Goal: Task Accomplishment & Management: Use online tool/utility

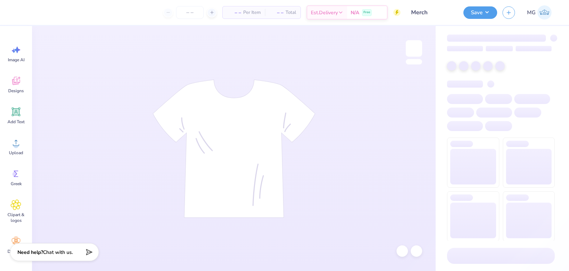
type input "Merch"
type input "24"
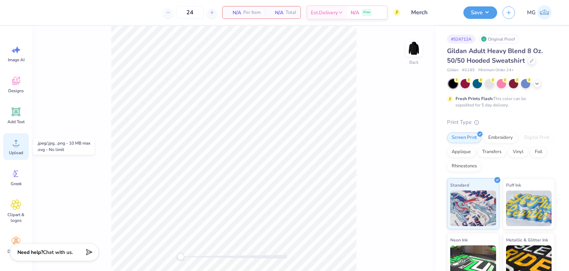
click at [20, 149] on div "Upload" at bounding box center [16, 146] width 26 height 27
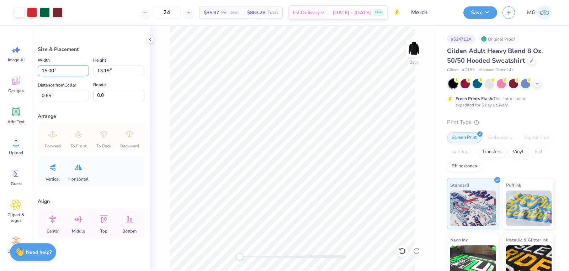
click at [46, 68] on input "15.00" at bounding box center [63, 70] width 51 height 11
type input "12.00"
type input "10.55"
type input "1.97"
click at [51, 95] on input "1.97" at bounding box center [63, 95] width 51 height 11
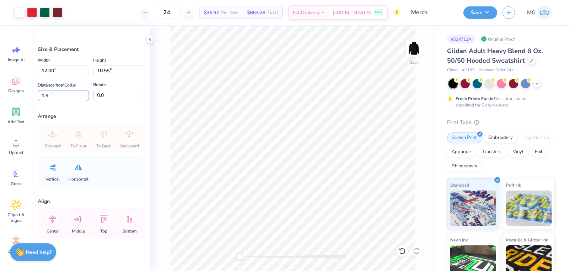
type input "1"
type input "3.00"
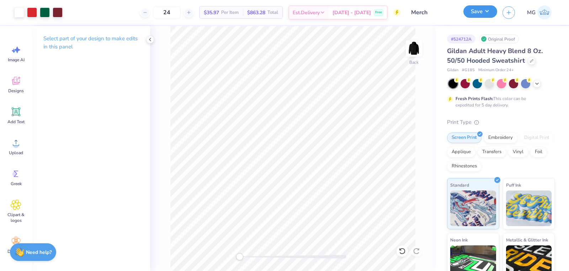
click at [489, 11] on button "Save" at bounding box center [481, 11] width 34 height 12
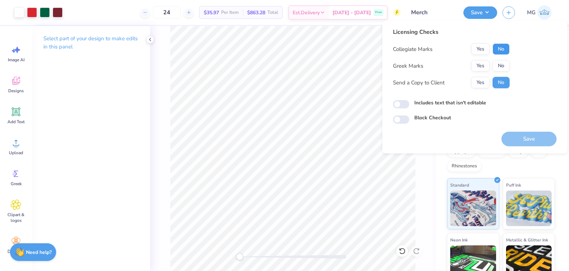
click at [498, 51] on button "No" at bounding box center [501, 48] width 17 height 11
click at [501, 60] on button "No" at bounding box center [501, 65] width 17 height 11
click at [484, 80] on button "Yes" at bounding box center [481, 82] width 19 height 11
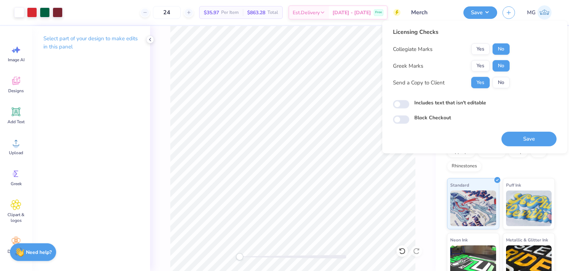
click at [447, 98] on div "Licensing Checks Collegiate Marks Yes No Greek Marks Yes No Send a Copy to Clie…" at bounding box center [475, 76] width 164 height 96
click at [446, 104] on label "Includes text that isn't editable" at bounding box center [451, 102] width 72 height 7
click at [410, 104] on input "Includes text that isn't editable" at bounding box center [401, 104] width 16 height 9
checkbox input "true"
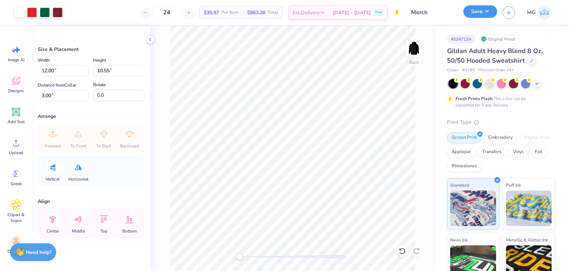
click at [486, 8] on button "Save" at bounding box center [481, 11] width 34 height 12
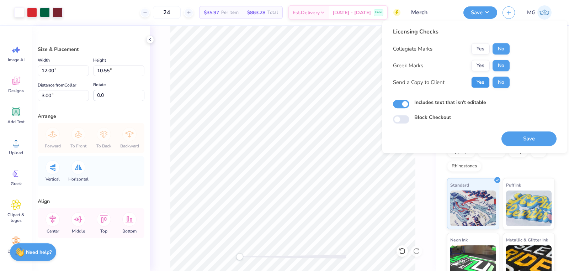
click at [485, 78] on button "Yes" at bounding box center [481, 82] width 19 height 11
click at [521, 136] on button "Save" at bounding box center [529, 138] width 55 height 15
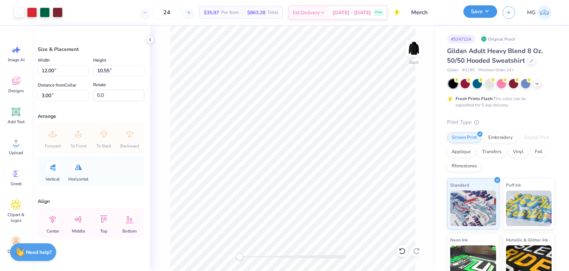
click at [481, 14] on button "Save" at bounding box center [481, 11] width 34 height 12
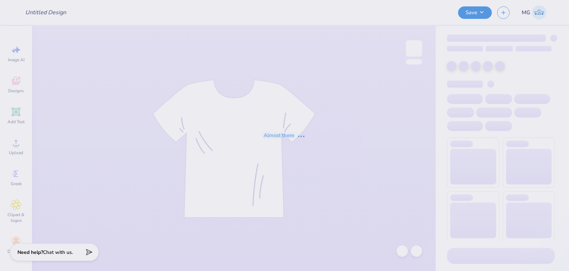
type input "Merch"
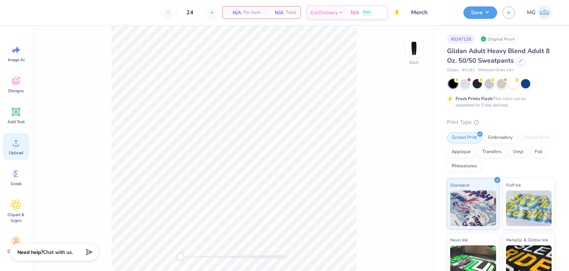
click at [15, 152] on span "Upload" at bounding box center [16, 153] width 14 height 6
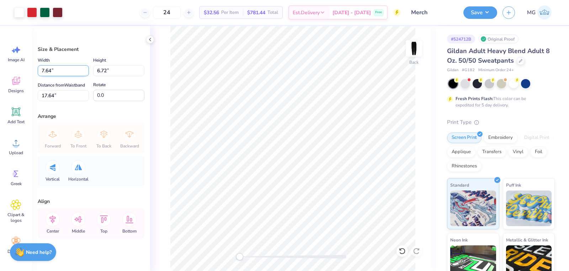
click at [49, 70] on input "7.64" at bounding box center [63, 70] width 51 height 11
click at [51, 72] on input "7.64" at bounding box center [63, 70] width 51 height 11
type input "7"
type input "6.00"
type input "5.28"
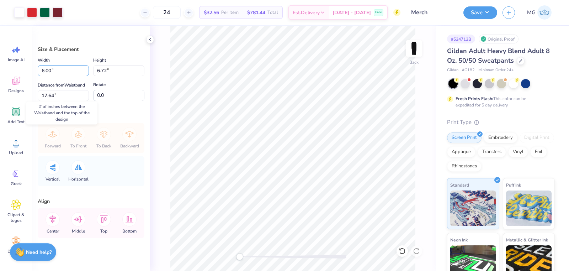
type input "2.32"
drag, startPoint x: 51, startPoint y: 105, endPoint x: 51, endPoint y: 128, distance: 23.9
click at [51, 101] on input "2.32" at bounding box center [63, 95] width 51 height 11
type input "2.50"
click at [52, 101] on input "2.48" at bounding box center [63, 95] width 51 height 11
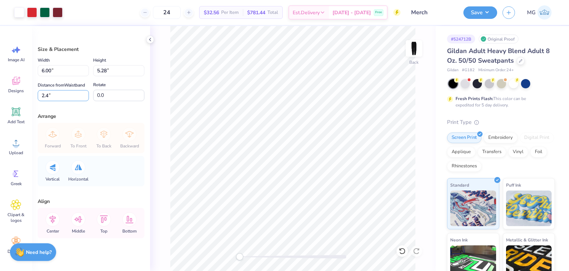
type input "2"
type input "3.00"
drag, startPoint x: 51, startPoint y: 101, endPoint x: 52, endPoint y: 133, distance: 32.0
click at [51, 101] on input "2.01" at bounding box center [63, 95] width 51 height 11
type input "2.00"
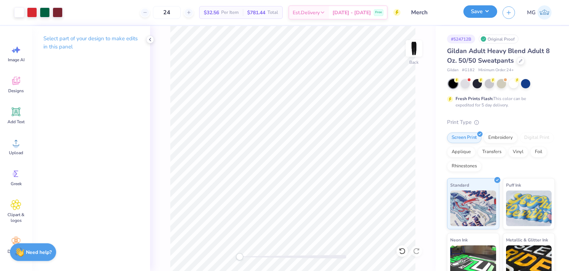
click at [478, 15] on button "Save" at bounding box center [481, 11] width 34 height 12
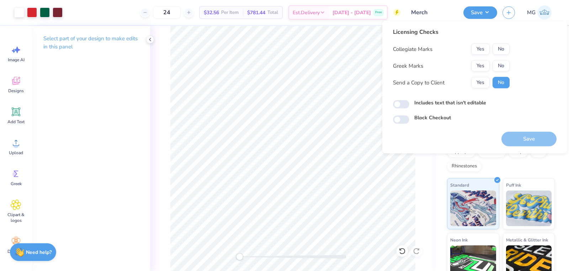
click at [491, 49] on div "Yes No" at bounding box center [491, 48] width 38 height 11
click at [494, 51] on button "No" at bounding box center [501, 48] width 17 height 11
click at [499, 67] on button "No" at bounding box center [501, 65] width 17 height 11
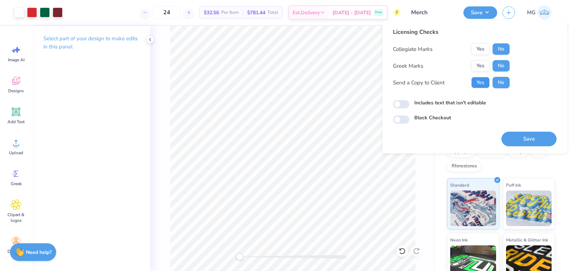
click at [481, 80] on button "Yes" at bounding box center [481, 82] width 19 height 11
click at [402, 104] on input "Includes text that isn't editable" at bounding box center [401, 104] width 16 height 9
checkbox input "true"
click at [528, 111] on div "Licensing Checks Collegiate Marks Yes No Greek Marks Yes No Send a Copy to Clie…" at bounding box center [475, 76] width 164 height 96
click at [521, 141] on button "Save" at bounding box center [529, 139] width 55 height 15
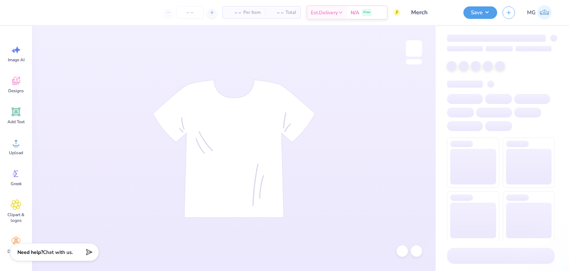
type input "Merch"
type input "24"
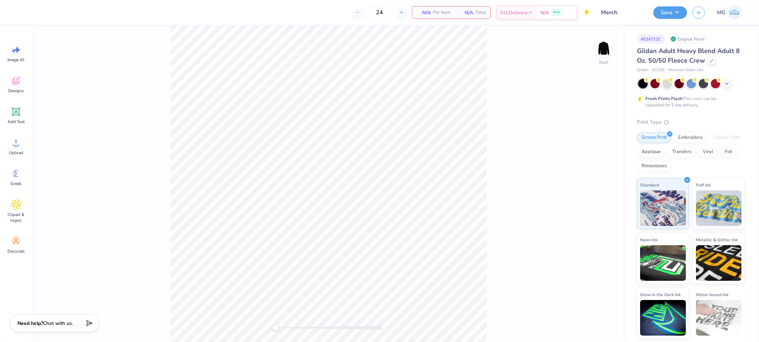
drag, startPoint x: 108, startPoint y: 130, endPoint x: 94, endPoint y: 130, distance: 13.9
click at [108, 130] on div "Back" at bounding box center [328, 184] width 593 height 316
click at [20, 143] on icon at bounding box center [16, 142] width 11 height 11
click at [16, 143] on circle at bounding box center [16, 145] width 5 height 5
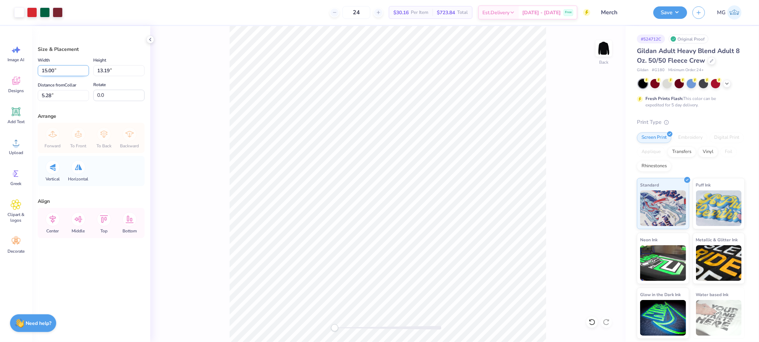
click at [47, 69] on input "15.00" at bounding box center [63, 70] width 51 height 11
type input "12.00"
type input "10.55"
type input "4.11"
click at [51, 95] on input "4.11" at bounding box center [63, 95] width 51 height 11
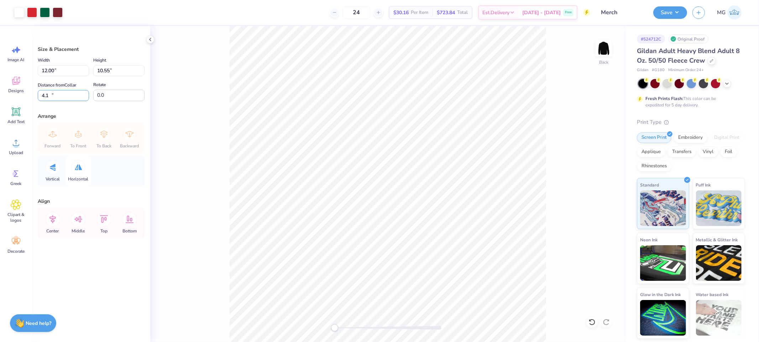
type input "4"
type input "3.00"
click at [569, 9] on button "Save" at bounding box center [670, 11] width 34 height 12
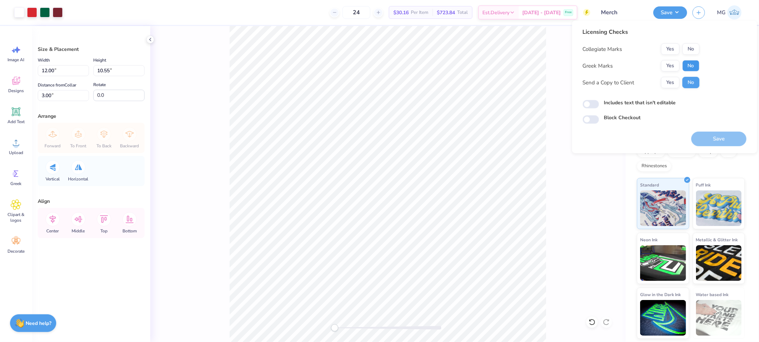
click at [569, 66] on button "No" at bounding box center [690, 65] width 17 height 11
click at [569, 81] on button "Yes" at bounding box center [670, 82] width 19 height 11
click at [569, 102] on label "Includes text that isn't editable" at bounding box center [640, 102] width 72 height 7
click at [569, 102] on input "Includes text that isn't editable" at bounding box center [591, 104] width 16 height 9
checkbox input "true"
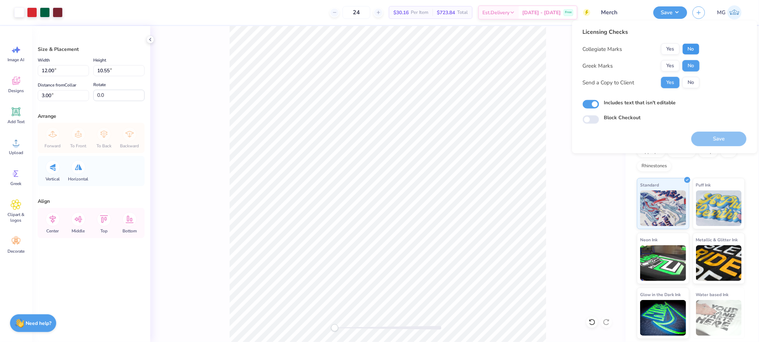
click at [569, 49] on button "No" at bounding box center [690, 48] width 17 height 11
click at [569, 135] on button "Save" at bounding box center [718, 139] width 55 height 15
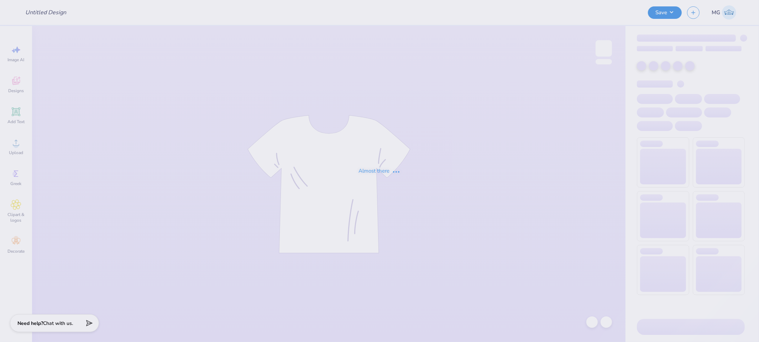
type input "Merch"
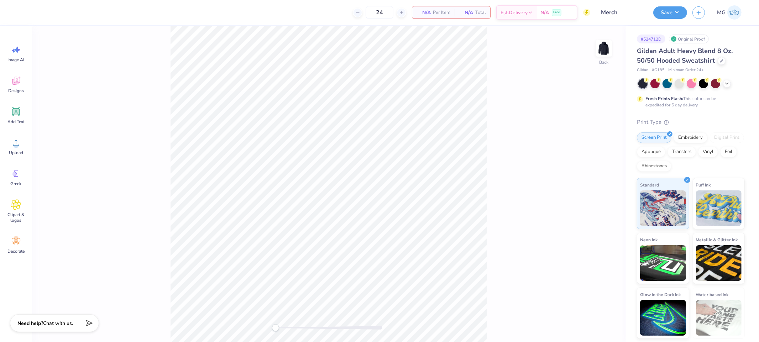
click at [141, 154] on div "Back" at bounding box center [328, 184] width 593 height 316
click at [12, 144] on icon at bounding box center [16, 142] width 11 height 11
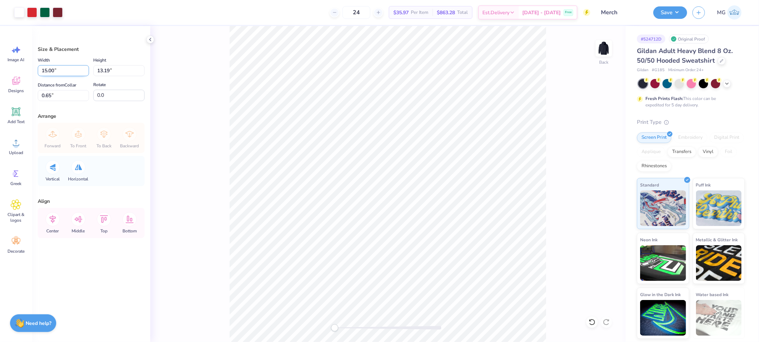
click at [48, 71] on input "15.00" at bounding box center [63, 70] width 51 height 11
type input "12.00"
type input "10.55"
type input "1.97"
click at [52, 94] on input "1.97" at bounding box center [63, 95] width 51 height 11
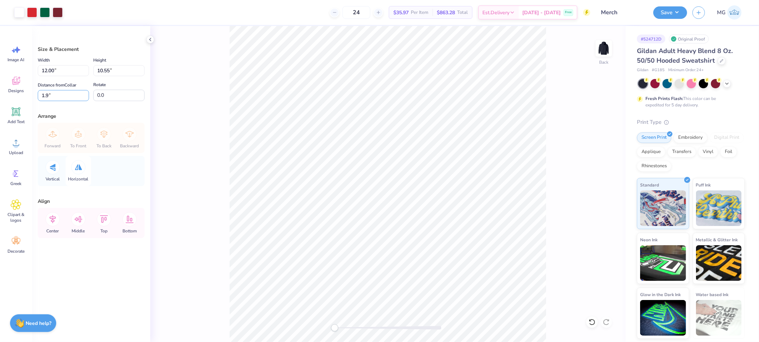
type input "1"
type input "3.00"
click at [52, 219] on icon at bounding box center [53, 219] width 14 height 14
click at [51, 219] on icon at bounding box center [53, 219] width 14 height 14
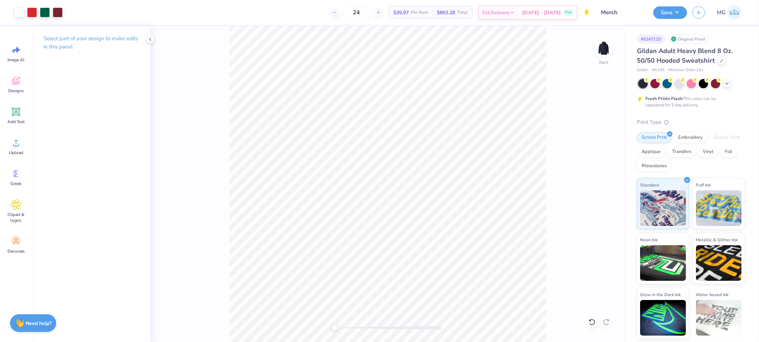
click at [684, 1] on div "Save MG" at bounding box center [706, 12] width 106 height 25
click at [679, 9] on button "Save" at bounding box center [670, 11] width 34 height 12
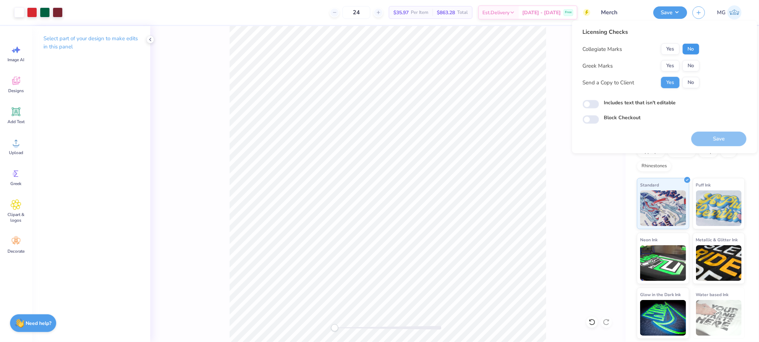
click at [692, 53] on button "No" at bounding box center [690, 48] width 17 height 11
click at [690, 69] on button "No" at bounding box center [690, 65] width 17 height 11
click at [602, 101] on div "Includes text that isn't editable" at bounding box center [665, 103] width 164 height 8
click at [591, 108] on input "Includes text that isn't editable" at bounding box center [591, 104] width 16 height 9
checkbox input "true"
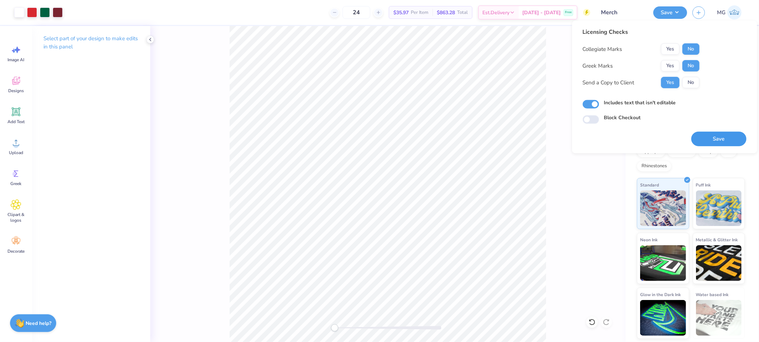
click at [738, 135] on button "Save" at bounding box center [718, 139] width 55 height 15
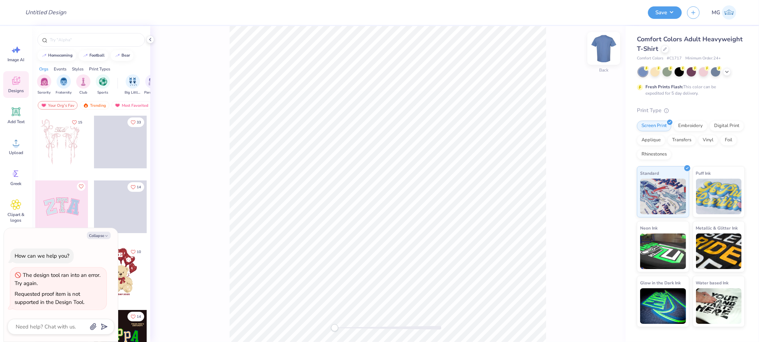
click at [600, 53] on img at bounding box center [603, 48] width 28 height 28
click at [151, 38] on icon at bounding box center [150, 40] width 6 height 6
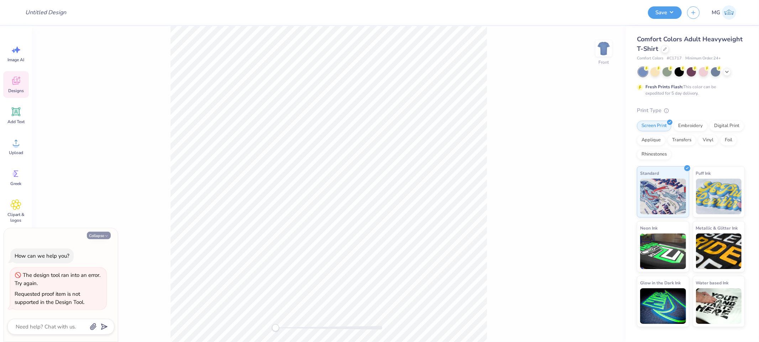
click at [101, 236] on button "Collapse" at bounding box center [99, 235] width 24 height 7
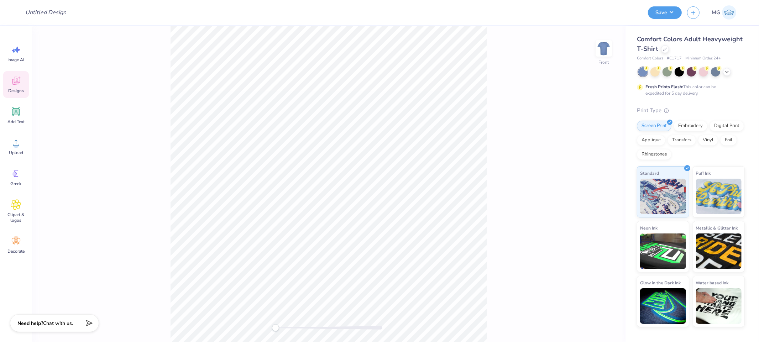
type textarea "x"
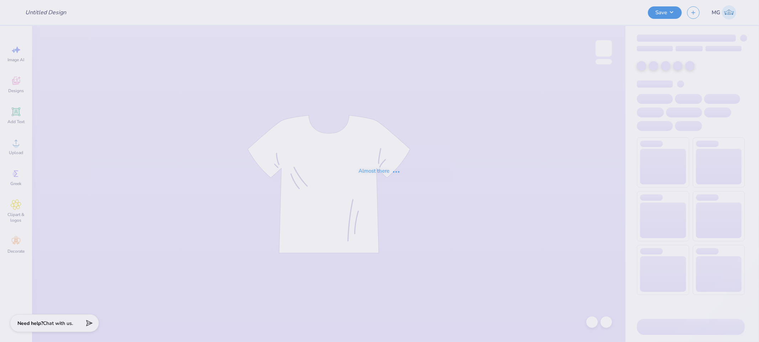
type input "Deepher dude draft"
type input "[PERSON_NAME] : [GEOGRAPHIC_DATA][US_STATE]"
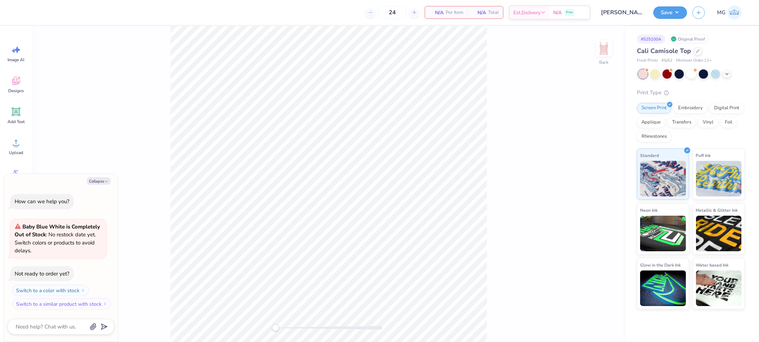
type textarea "x"
